Goal: Browse casually

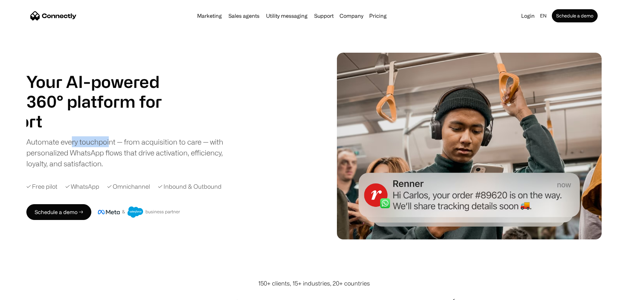
drag, startPoint x: 95, startPoint y: 151, endPoint x: 138, endPoint y: 149, distance: 43.5
click at [138, 149] on div "Automate every touchpoint — from acquisition to care — with personalized WhatsA…" at bounding box center [130, 152] width 208 height 33
click at [136, 163] on div "Automate every touchpoint — from acquisition to care — with personalized WhatsA…" at bounding box center [130, 152] width 208 height 33
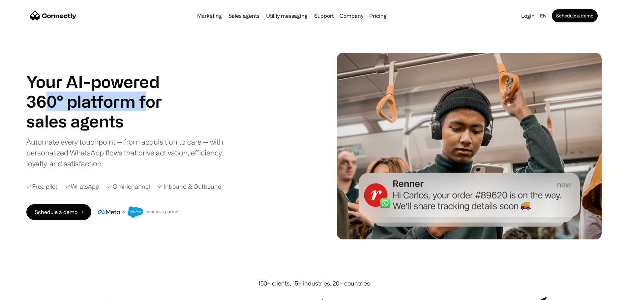
drag, startPoint x: 103, startPoint y: 100, endPoint x: 201, endPoint y: 103, distance: 98.3
click at [178, 103] on h1 "Your AI-powered 360° platform for" at bounding box center [102, 92] width 152 height 40
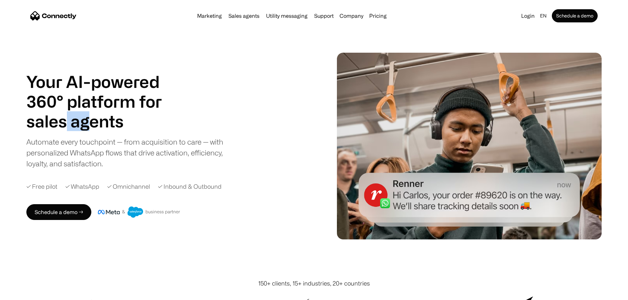
drag, startPoint x: 94, startPoint y: 133, endPoint x: 128, endPoint y: 133, distance: 33.6
click at [128, 131] on h1 "sales agents" at bounding box center [102, 121] width 152 height 20
drag, startPoint x: 62, startPoint y: 151, endPoint x: 134, endPoint y: 145, distance: 71.8
click at [134, 145] on div "Automate every touchpoint — from acquisition to care — with personalized WhatsA…" at bounding box center [130, 152] width 208 height 33
click at [166, 169] on div "Automate every touchpoint — from acquisition to care — with personalized WhatsA…" at bounding box center [130, 152] width 208 height 33
